Goal: Check status: Check status

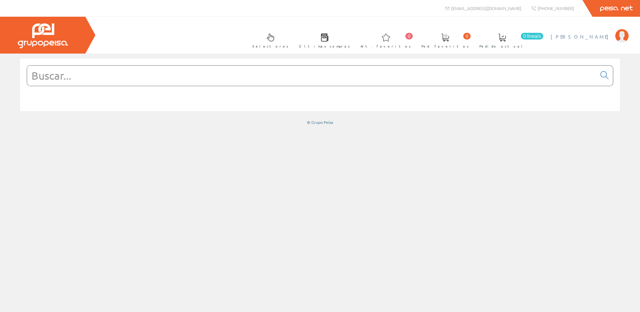
click at [598, 39] on span "[PERSON_NAME]" at bounding box center [580, 36] width 61 height 7
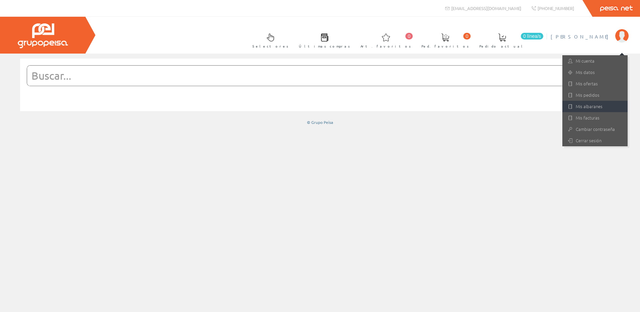
click at [587, 103] on link "Mis albaranes" at bounding box center [594, 106] width 65 height 11
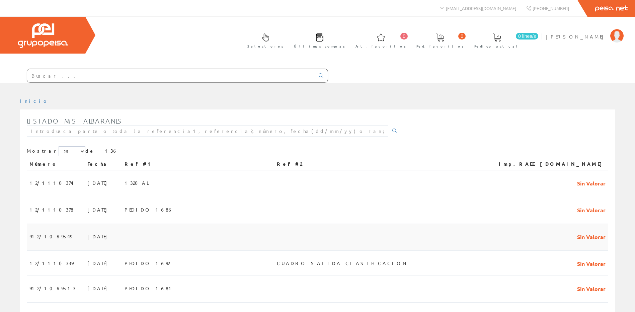
click at [271, 232] on td at bounding box center [198, 237] width 152 height 27
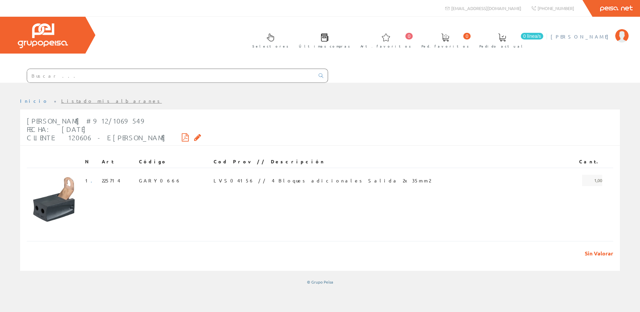
click at [585, 34] on span "[PERSON_NAME]" at bounding box center [580, 36] width 61 height 7
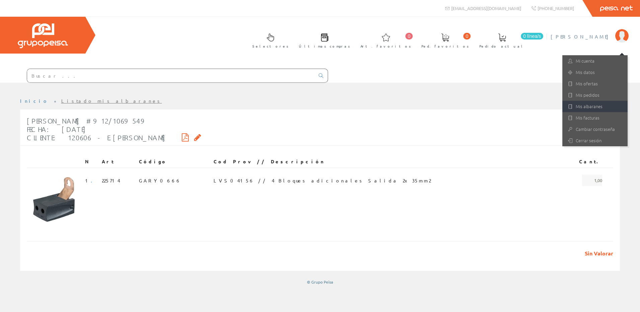
click at [583, 106] on link "Mis albaranes" at bounding box center [594, 106] width 65 height 11
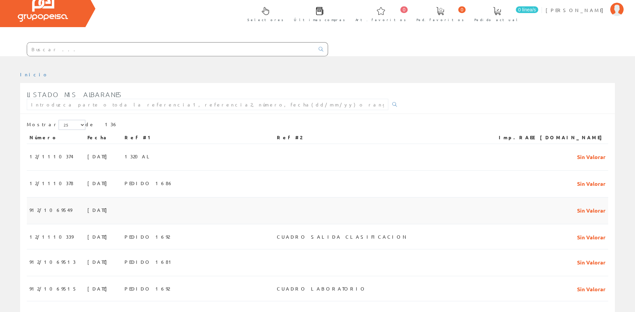
scroll to position [67, 0]
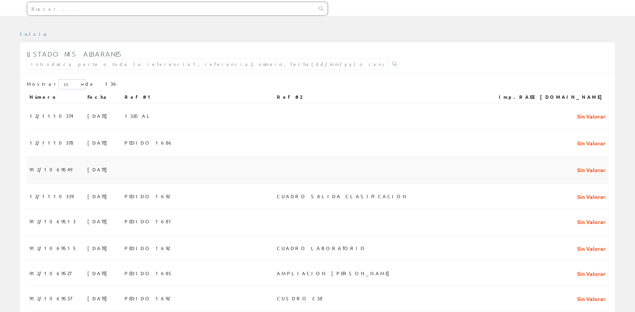
click at [243, 176] on td at bounding box center [198, 170] width 152 height 27
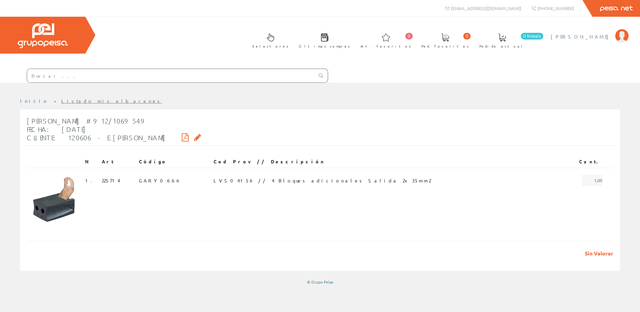
click at [593, 38] on span "[PERSON_NAME]" at bounding box center [580, 36] width 61 height 7
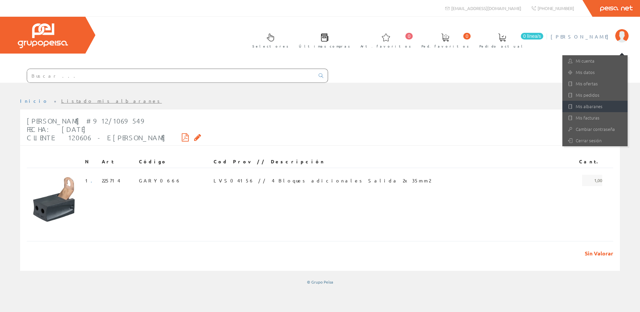
click at [589, 103] on link "Mis albaranes" at bounding box center [594, 106] width 65 height 11
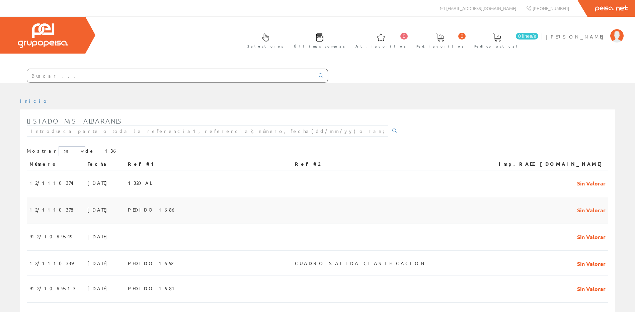
click at [212, 210] on td "PEDIDO 1686" at bounding box center [208, 210] width 167 height 27
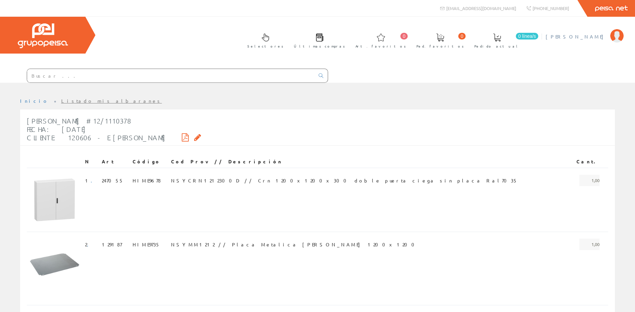
click at [598, 34] on span "[PERSON_NAME]" at bounding box center [575, 36] width 61 height 7
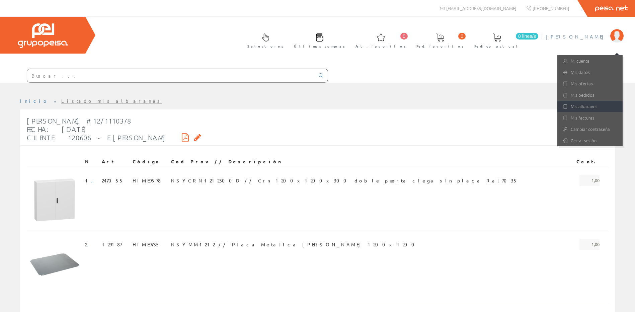
click at [581, 105] on link "Mis albaranes" at bounding box center [589, 106] width 65 height 11
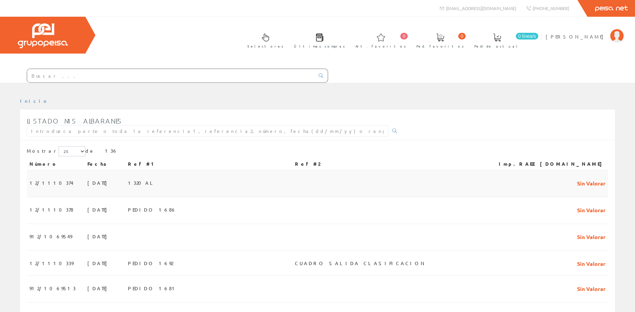
click at [208, 174] on td "1320AL" at bounding box center [208, 183] width 167 height 27
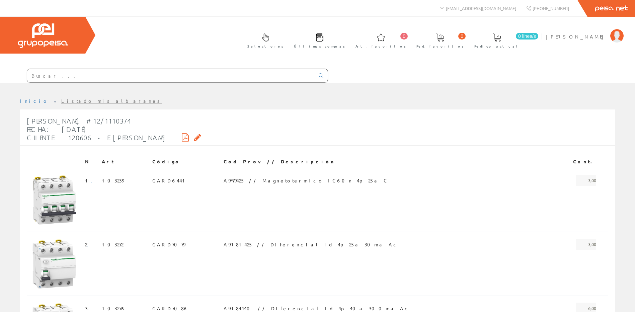
click at [325, 24] on div "Selectores Últimas compras 0 0" at bounding box center [317, 50] width 635 height 66
